Goal: Information Seeking & Learning: Learn about a topic

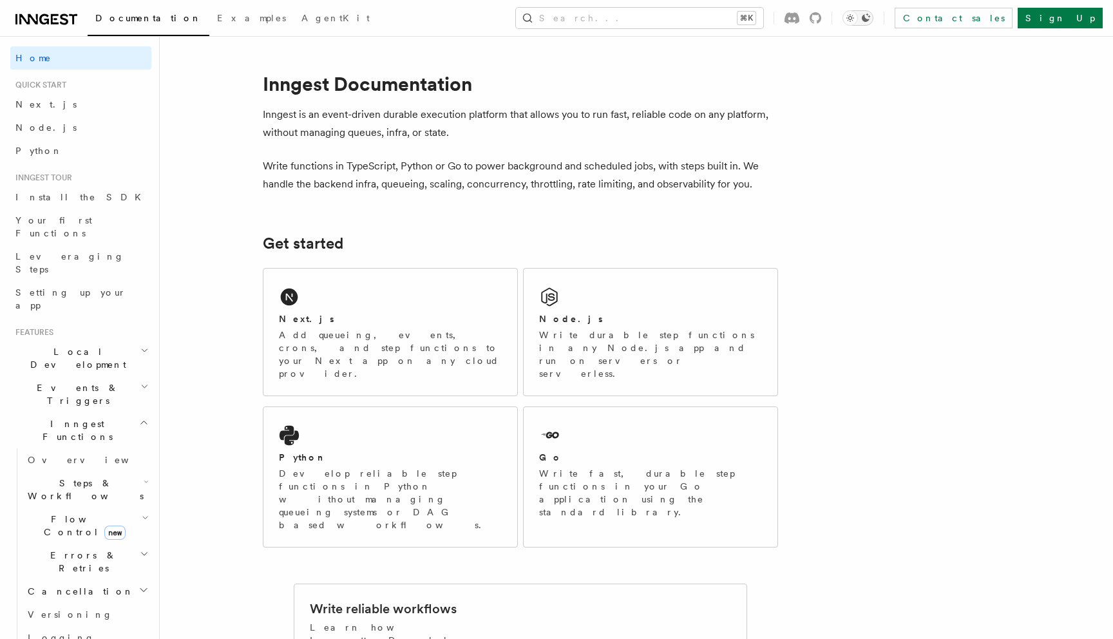
click at [873, 19] on button "Toggle dark mode" at bounding box center [857, 17] width 31 height 15
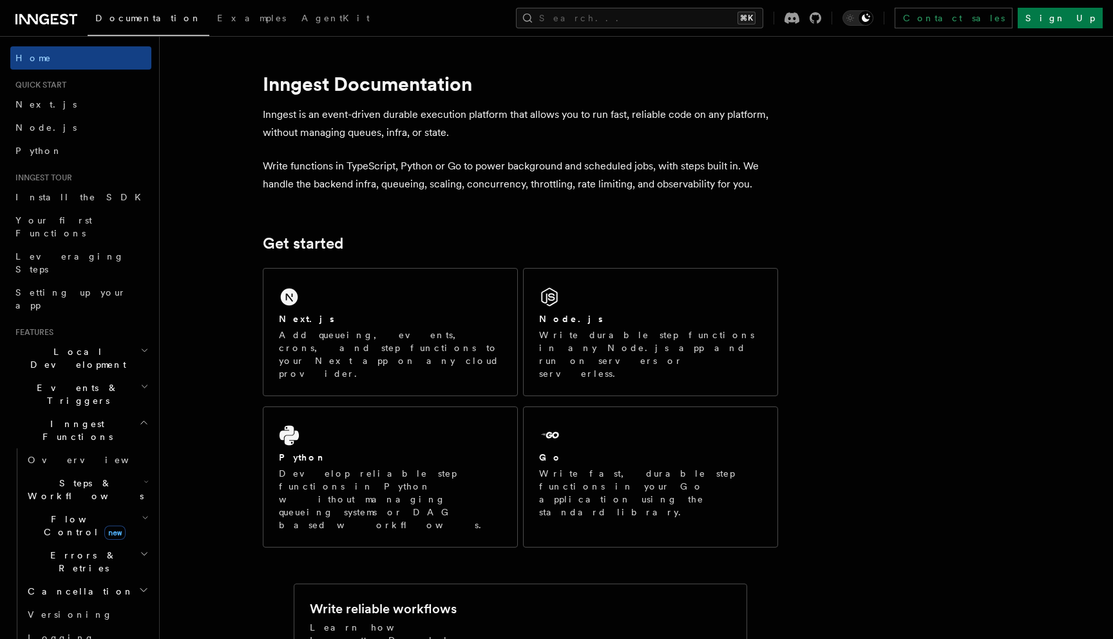
click at [84, 417] on span "Inngest Functions" at bounding box center [74, 430] width 129 height 26
click at [64, 455] on span "Overview" at bounding box center [94, 460] width 133 height 10
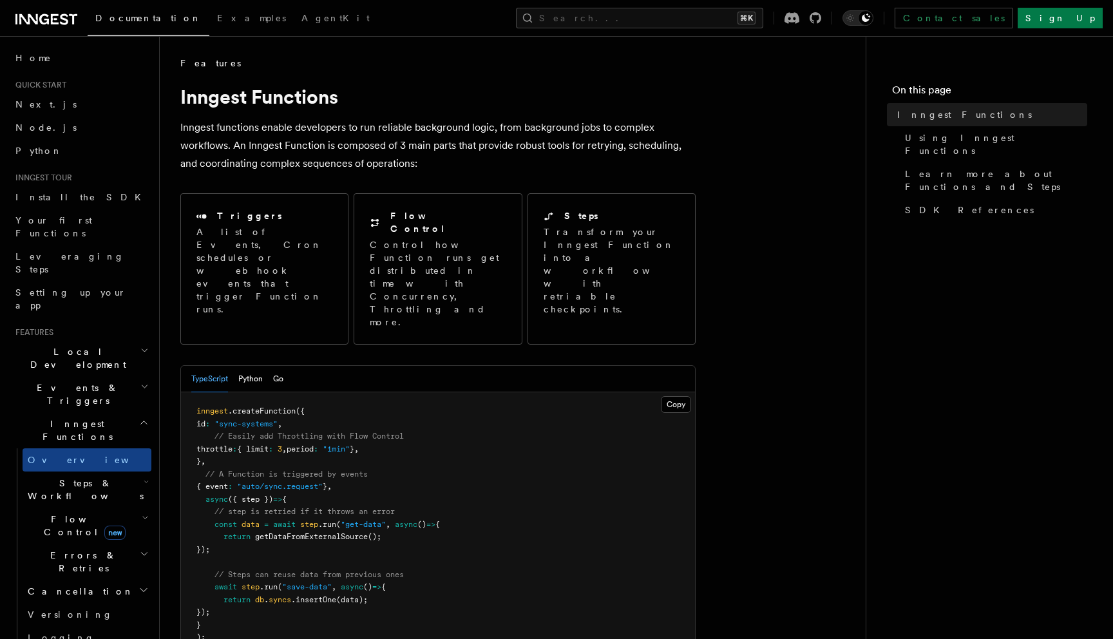
click at [70, 381] on span "Events & Triggers" at bounding box center [75, 394] width 130 height 26
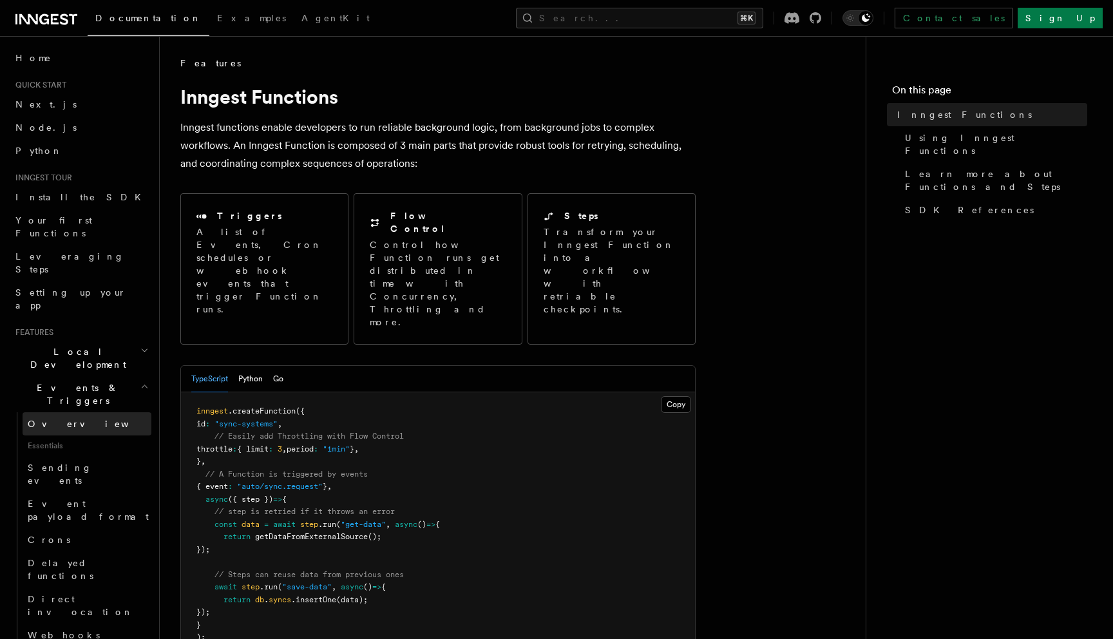
click at [63, 418] on span "Overview" at bounding box center [94, 423] width 133 height 10
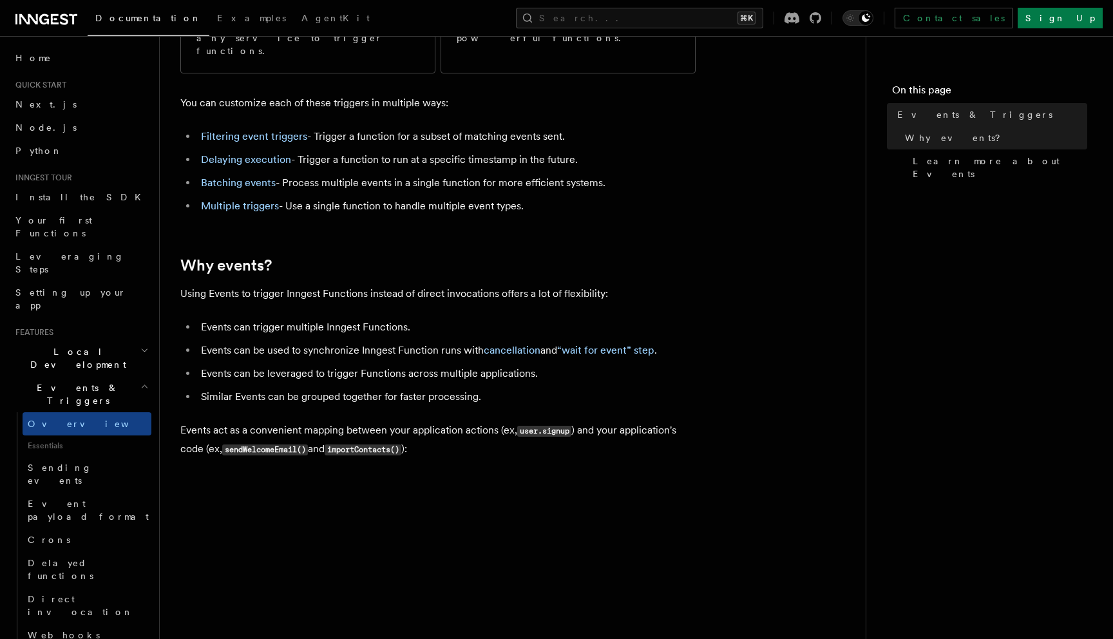
scroll to position [272, 0]
